Goal: Task Accomplishment & Management: Manage account settings

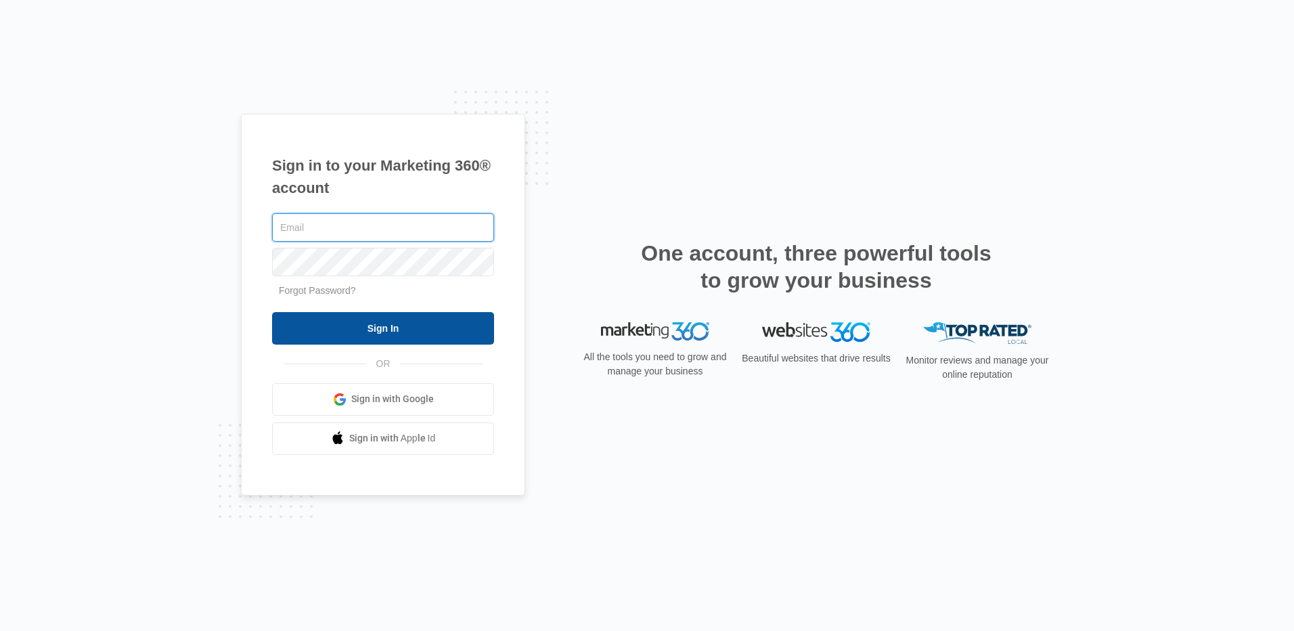
type input "[EMAIL_ADDRESS][DOMAIN_NAME]"
drag, startPoint x: 348, startPoint y: 315, endPoint x: 356, endPoint y: 322, distance: 10.5
click at [348, 315] on input "Sign In" at bounding box center [383, 328] width 222 height 32
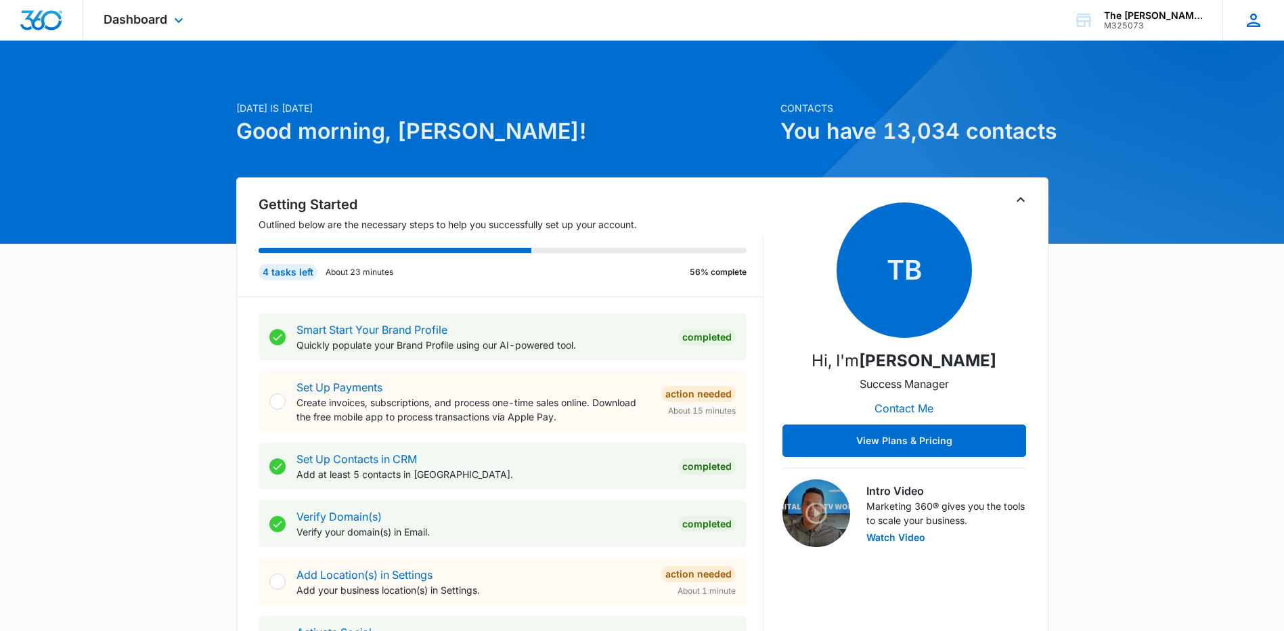
click at [1245, 26] on icon at bounding box center [1253, 20] width 20 height 20
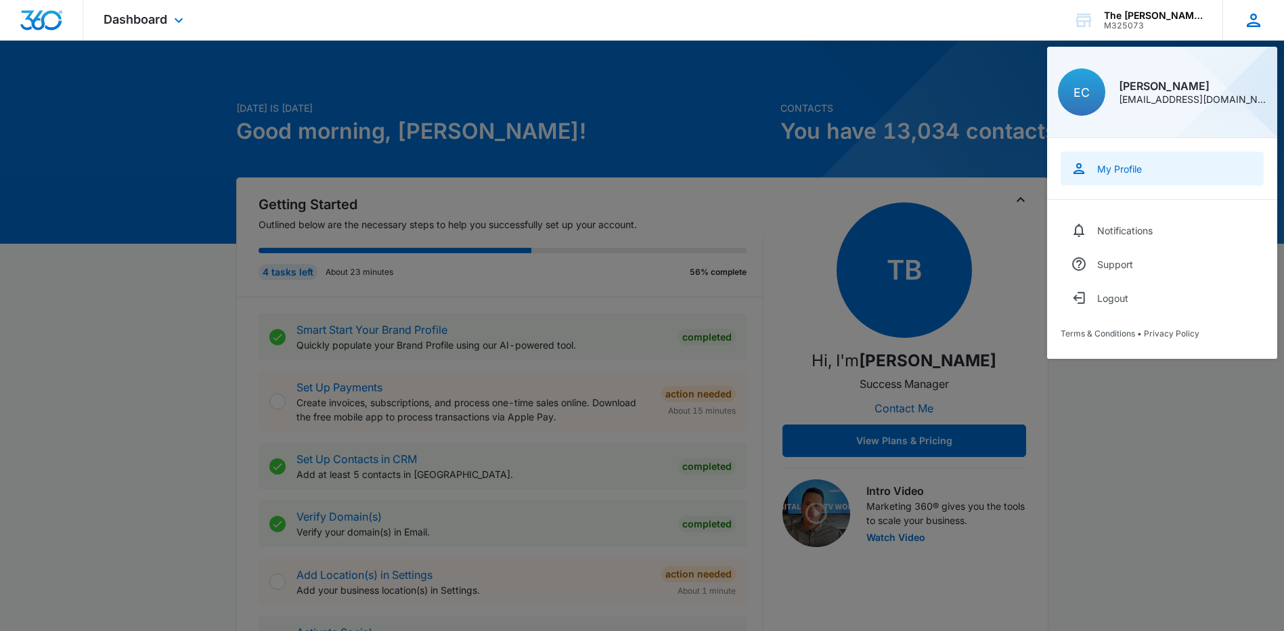
click at [1102, 183] on link "My Profile" at bounding box center [1161, 169] width 203 height 34
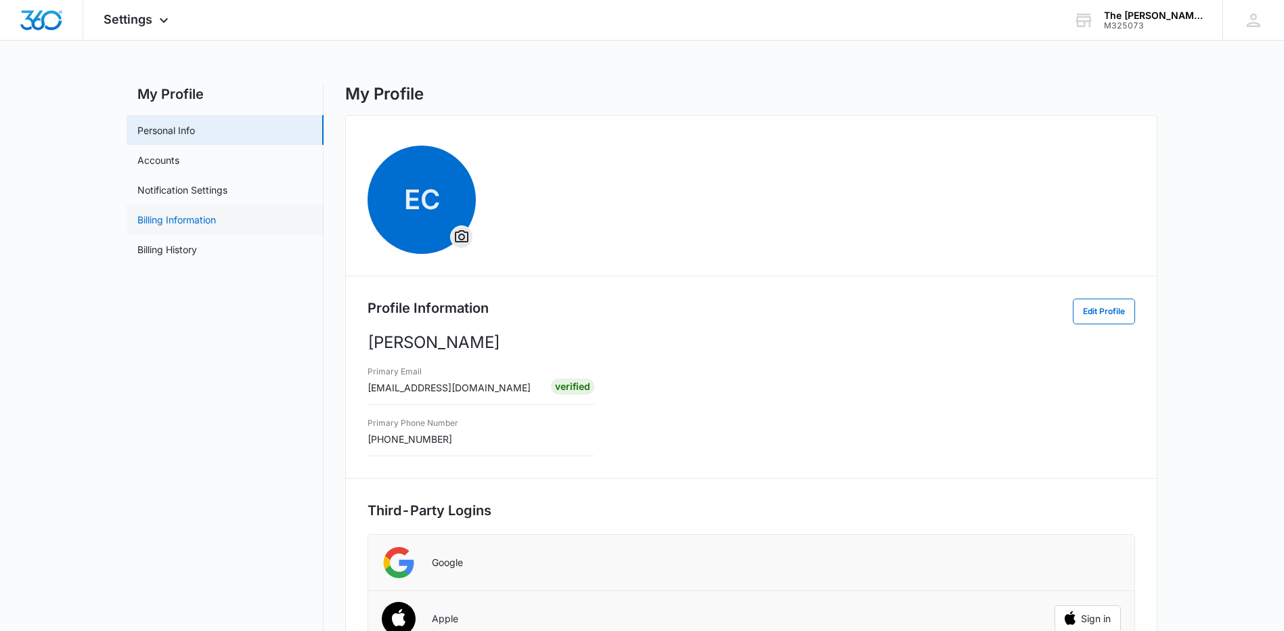
click at [171, 220] on link "Billing Information" at bounding box center [176, 219] width 78 height 14
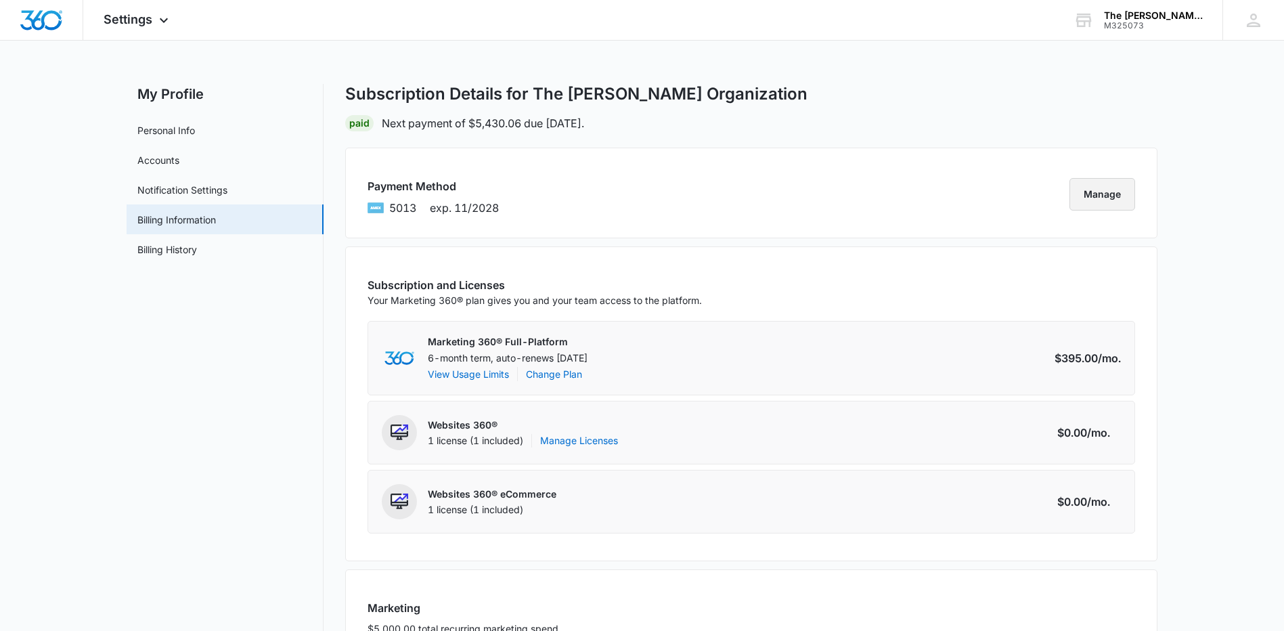
click at [1096, 198] on button "Manage" at bounding box center [1102, 194] width 66 height 32
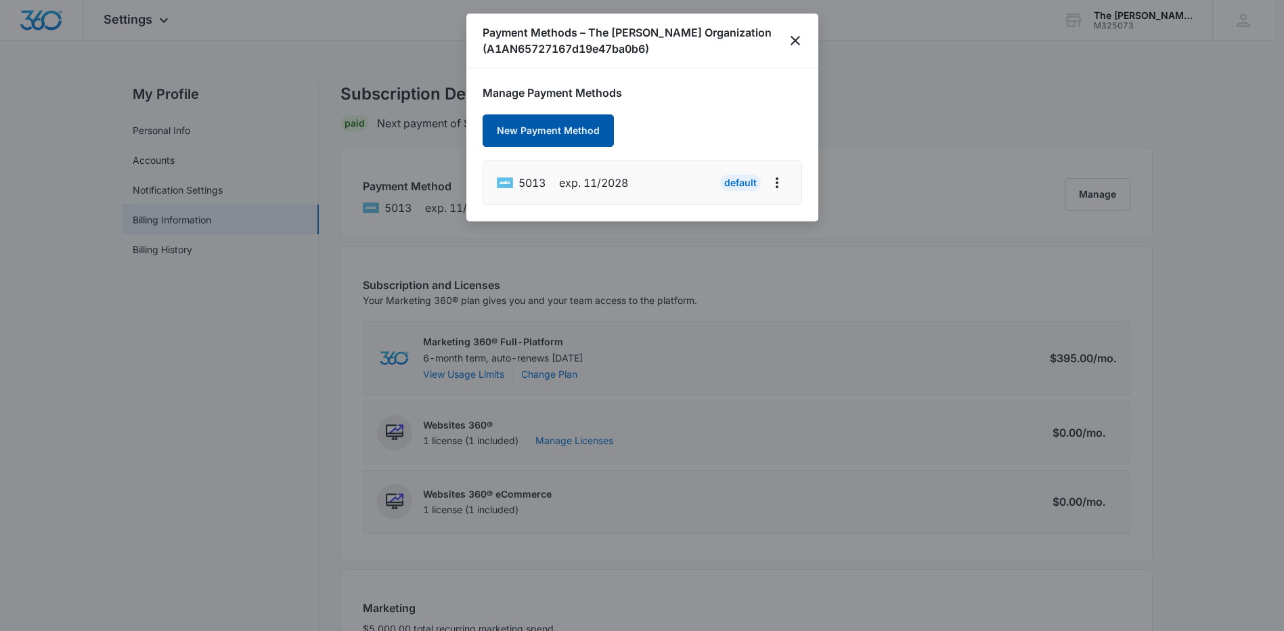
click at [575, 133] on button "New Payment Method" at bounding box center [547, 130] width 131 height 32
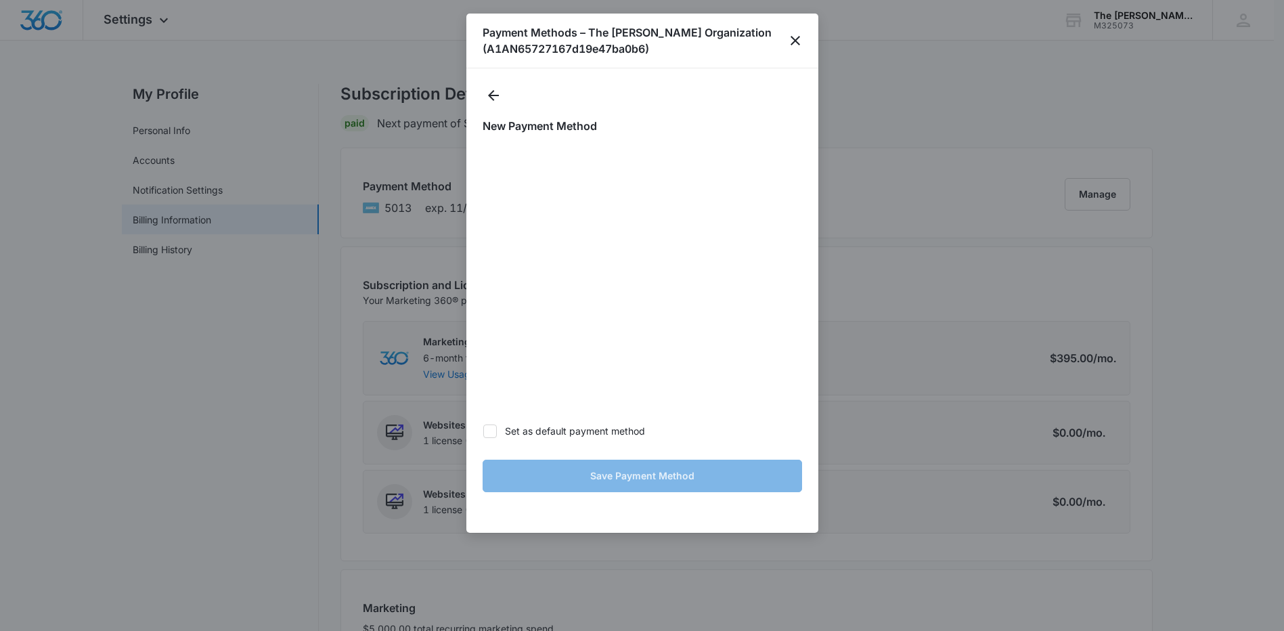
click at [494, 432] on icon at bounding box center [490, 431] width 12 height 12
click at [483, 431] on input "Set as default payment method" at bounding box center [482, 430] width 1 height 1
checkbox input "true"
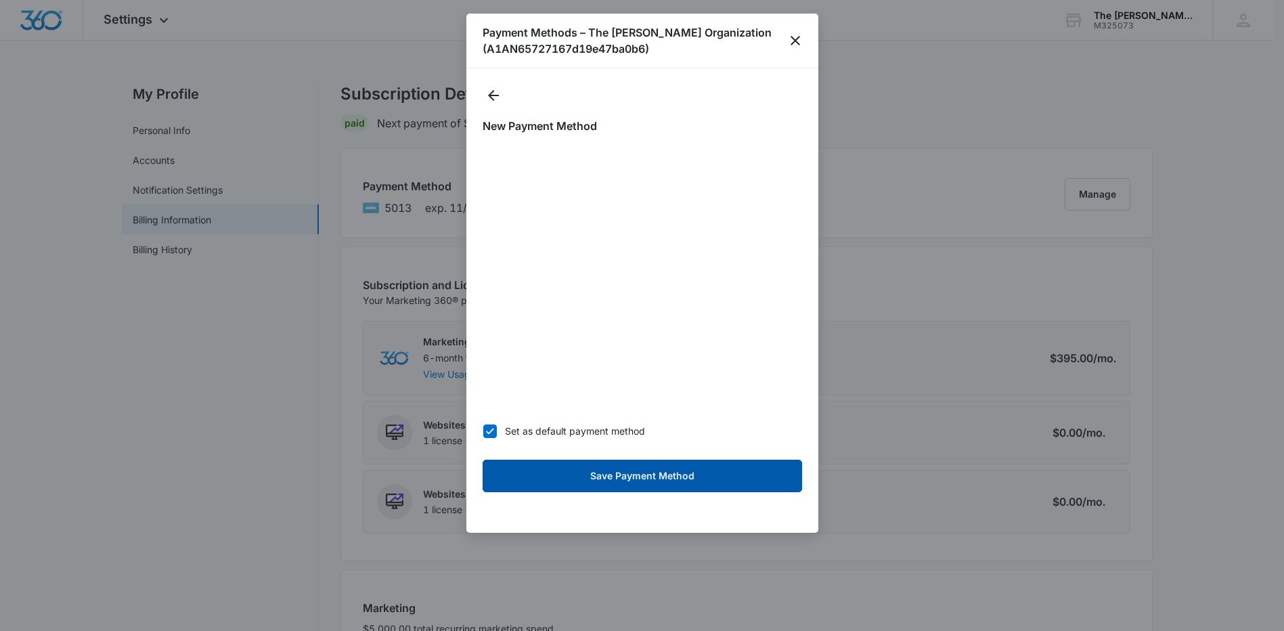
click at [622, 471] on button "Save Payment Method" at bounding box center [641, 475] width 319 height 32
